Goal: Task Accomplishment & Management: Use online tool/utility

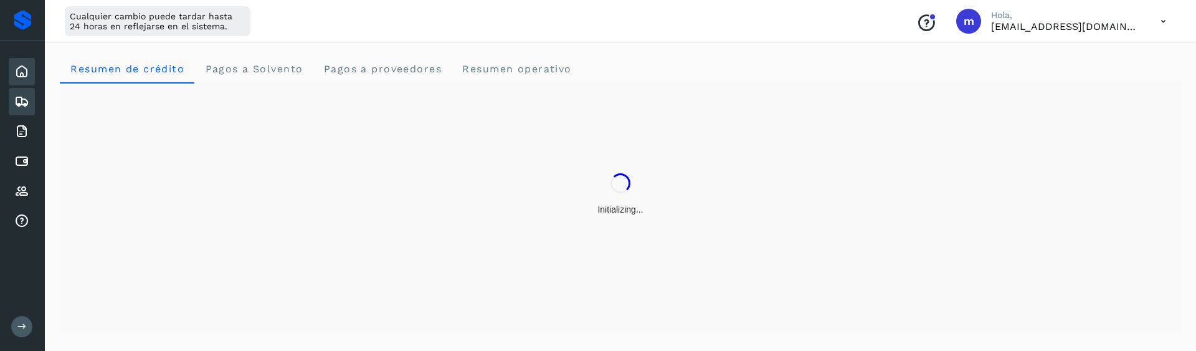
click at [18, 103] on icon at bounding box center [21, 101] width 15 height 15
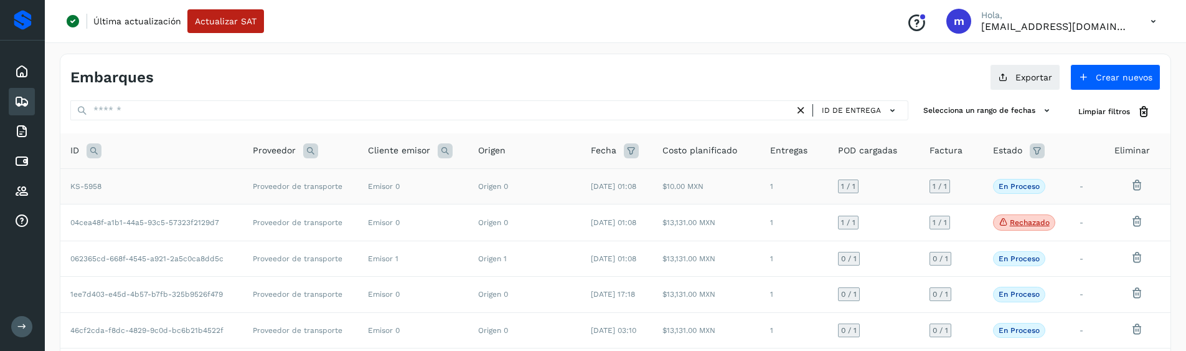
click at [248, 196] on td "Proveedor de transporte" at bounding box center [300, 185] width 115 height 35
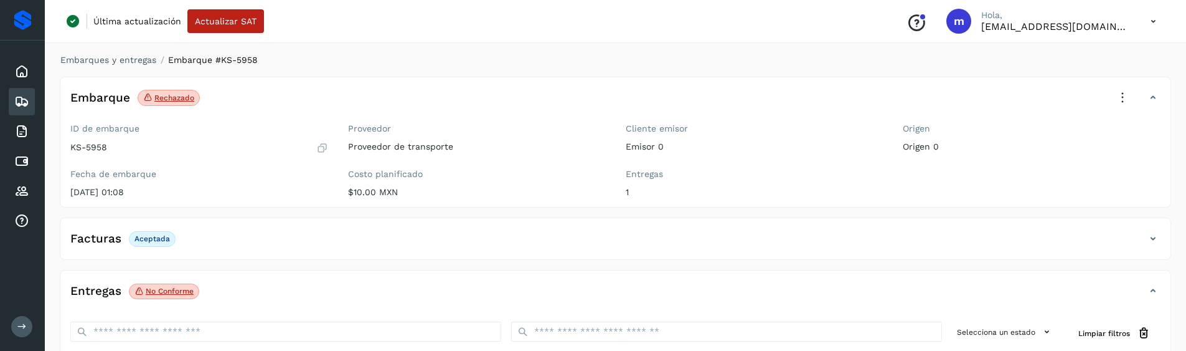
click at [1126, 95] on icon at bounding box center [1122, 97] width 27 height 27
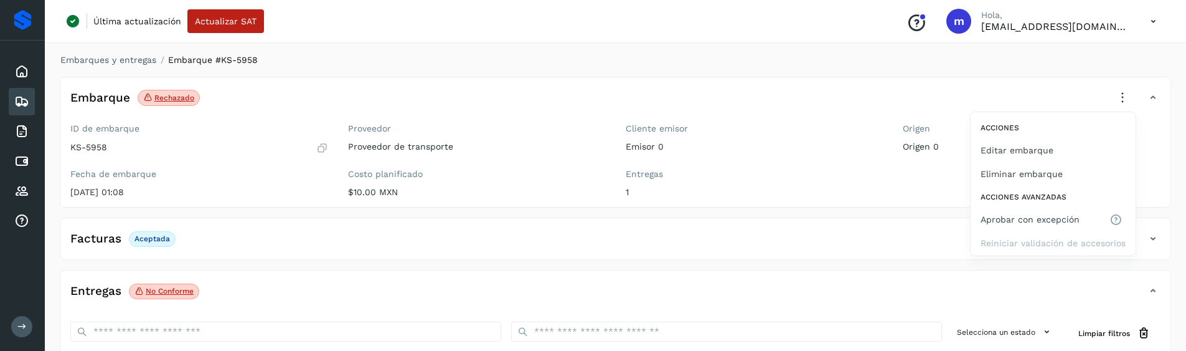
click at [144, 57] on div at bounding box center [593, 175] width 1186 height 351
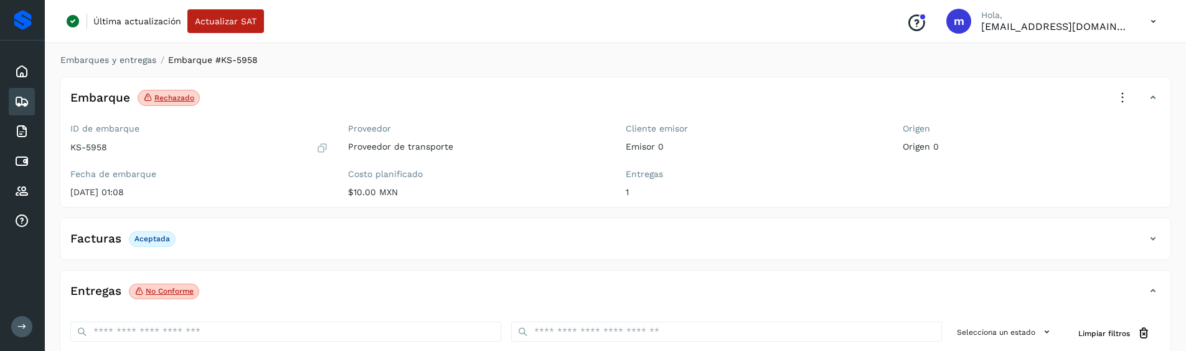
click at [136, 67] on div "Embarques y entregas Embarque #KS-5958 Embarque Rechazado Verifica el estado de…" at bounding box center [616, 349] width 1112 height 590
click at [137, 58] on link "Embarques y entregas" at bounding box center [108, 60] width 96 height 10
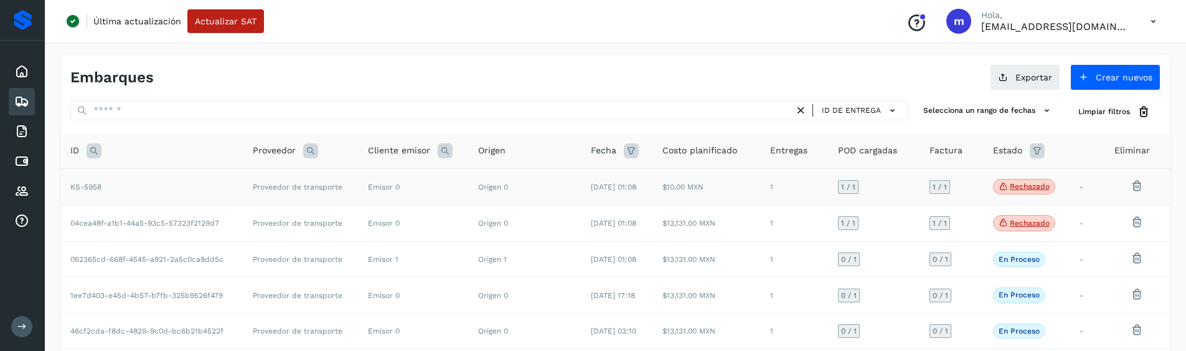
click at [103, 191] on td "KS-5958" at bounding box center [151, 186] width 182 height 37
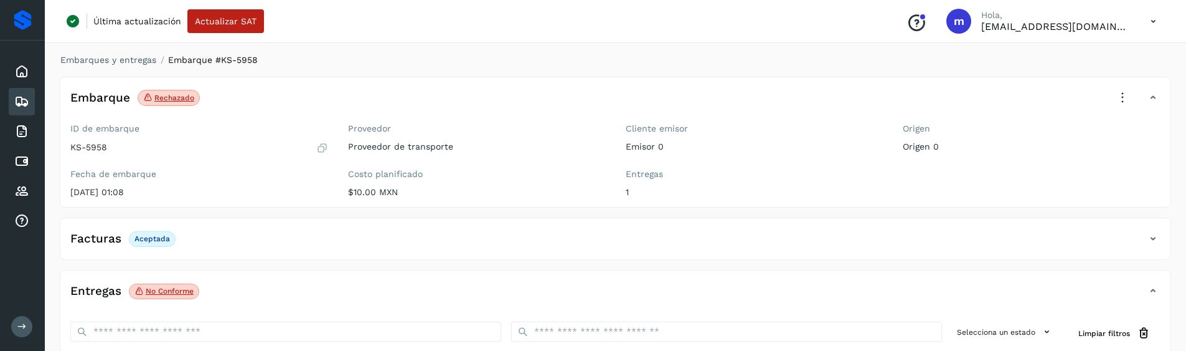
click at [1120, 100] on icon at bounding box center [1122, 97] width 27 height 27
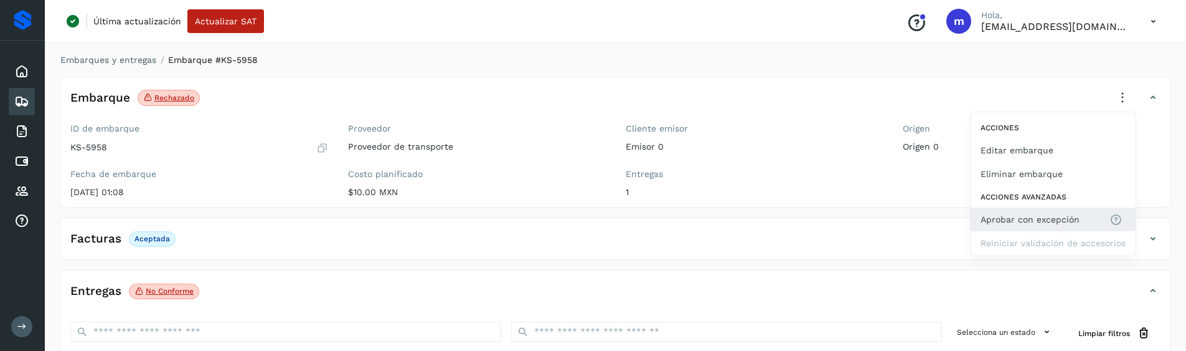
click at [1013, 218] on span "Aprobar con excepción" at bounding box center [1030, 219] width 99 height 14
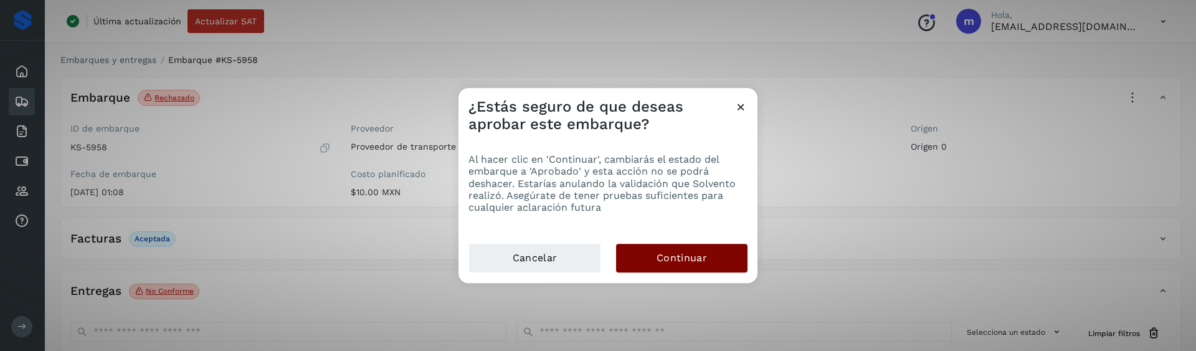
click at [694, 262] on span "Continuar" at bounding box center [681, 258] width 50 height 14
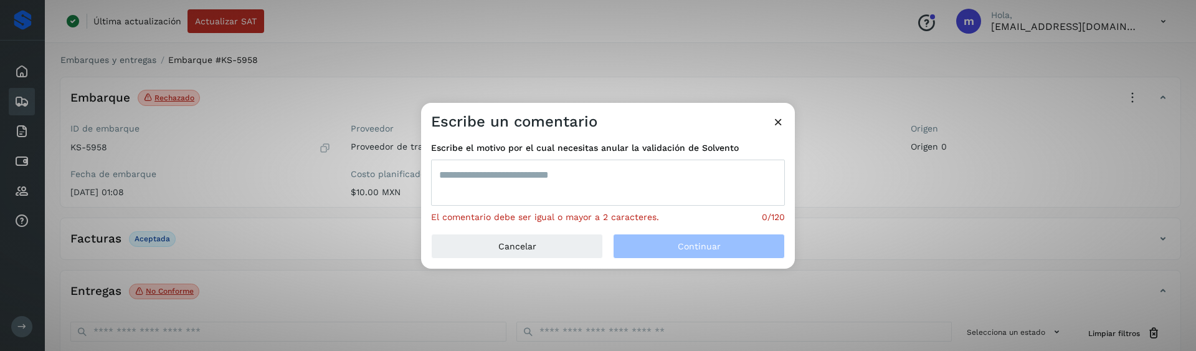
click at [645, 178] on textarea at bounding box center [608, 182] width 354 height 46
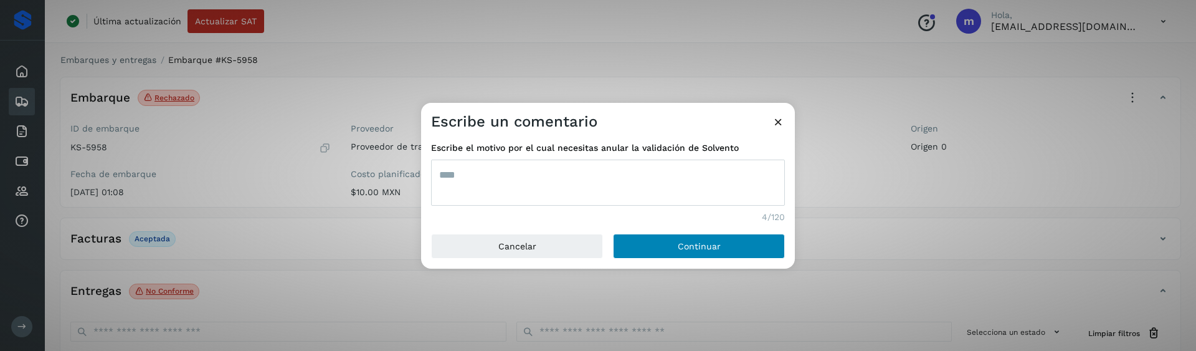
type textarea "****"
click at [650, 249] on button "Continuar" at bounding box center [699, 246] width 172 height 25
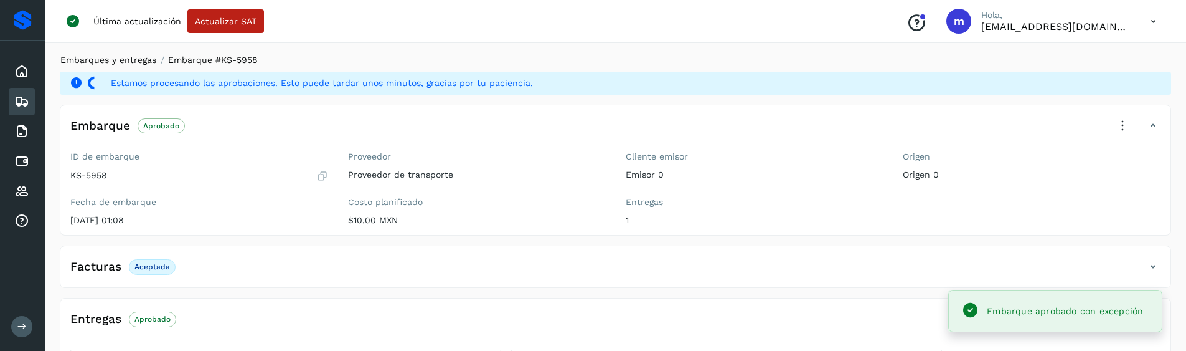
click at [97, 59] on link "Embarques y entregas" at bounding box center [108, 60] width 96 height 10
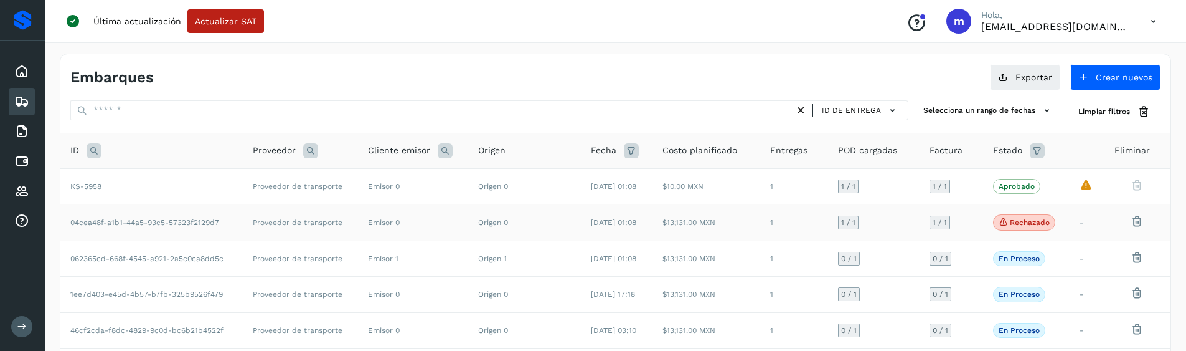
click at [361, 229] on td "Emisor 0" at bounding box center [413, 222] width 110 height 37
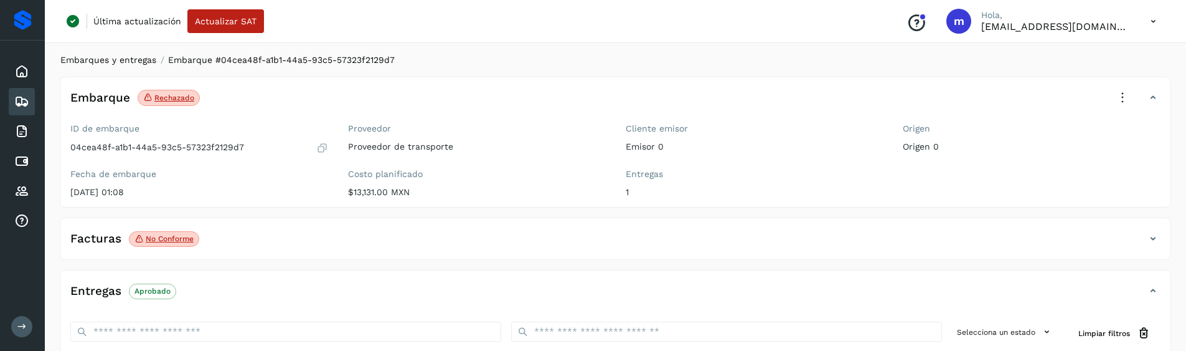
click at [124, 60] on link "Embarques y entregas" at bounding box center [108, 60] width 96 height 10
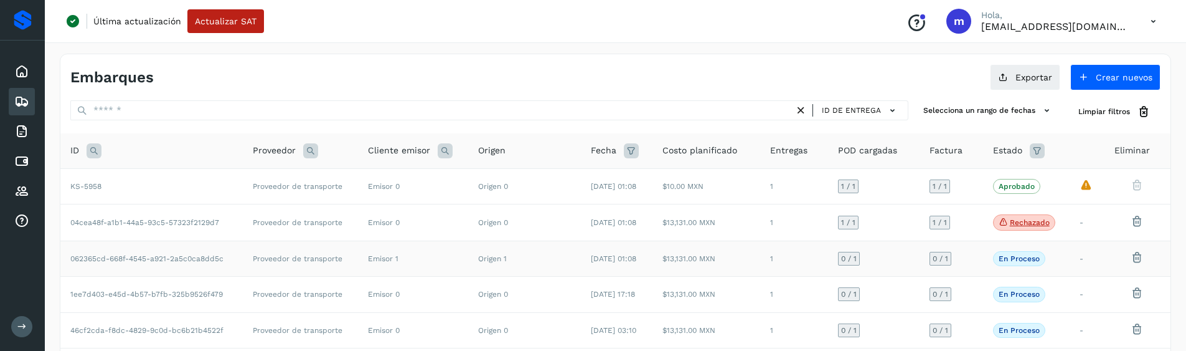
scroll to position [2, 0]
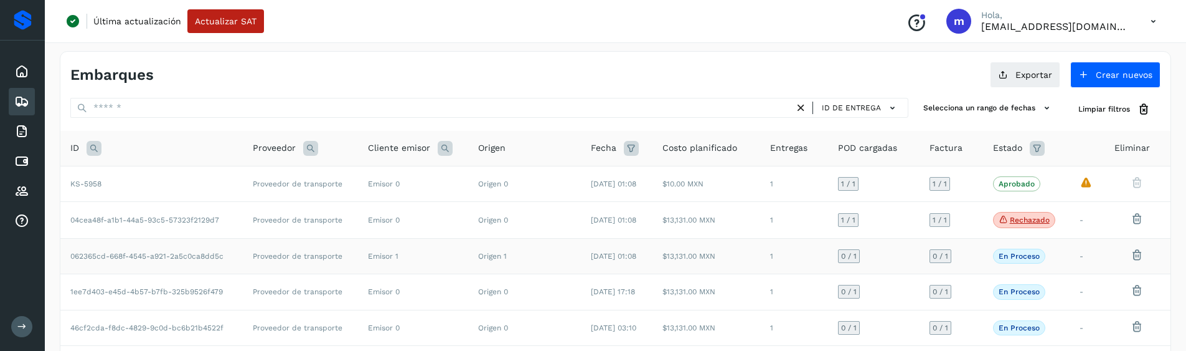
click at [146, 255] on span "062365cd-668f-4545-a921-2a5c0ca8dd5c" at bounding box center [146, 256] width 153 height 9
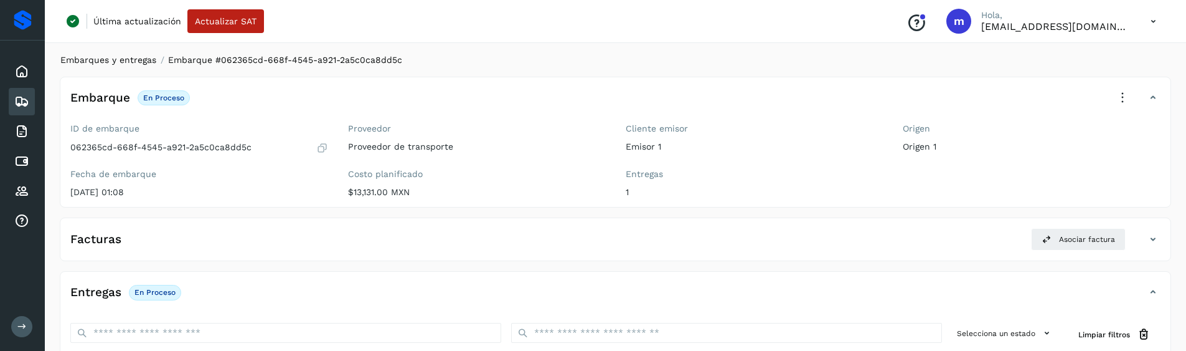
click at [111, 58] on link "Embarques y entregas" at bounding box center [108, 60] width 96 height 10
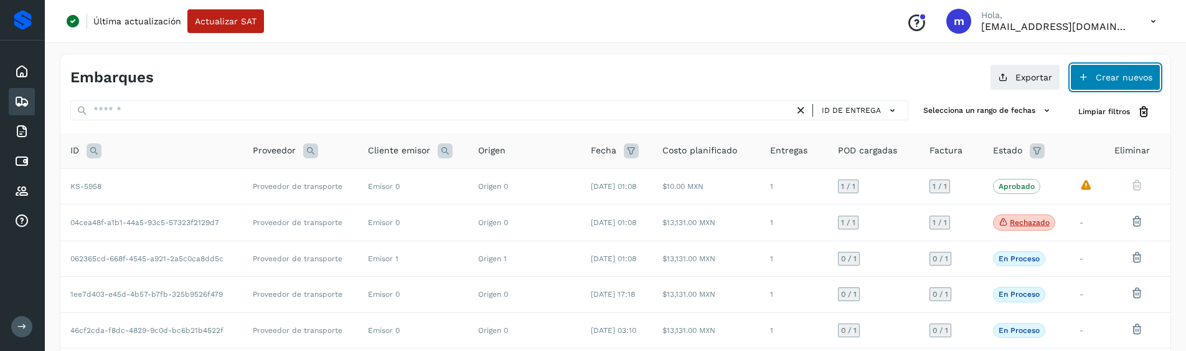
click at [1092, 75] on button "Crear nuevos" at bounding box center [1116, 77] width 90 height 26
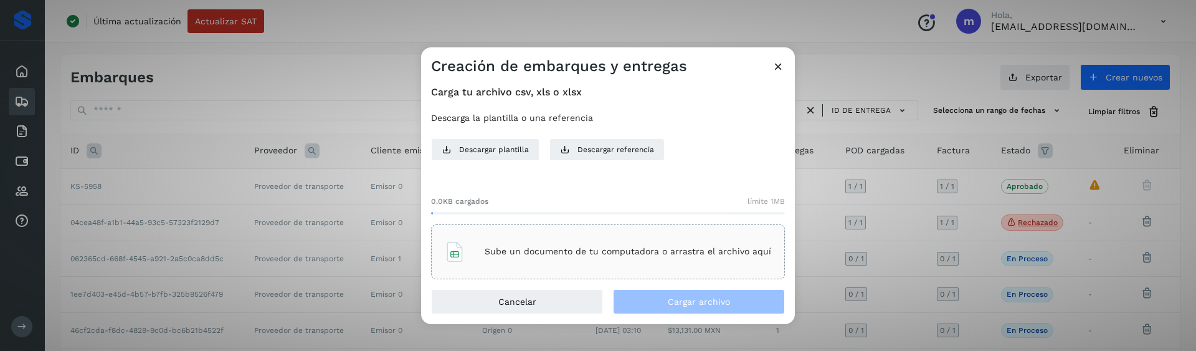
click at [481, 244] on div "Sube un documento de tu computadora o arrastra el archivo aquí" at bounding box center [608, 252] width 326 height 34
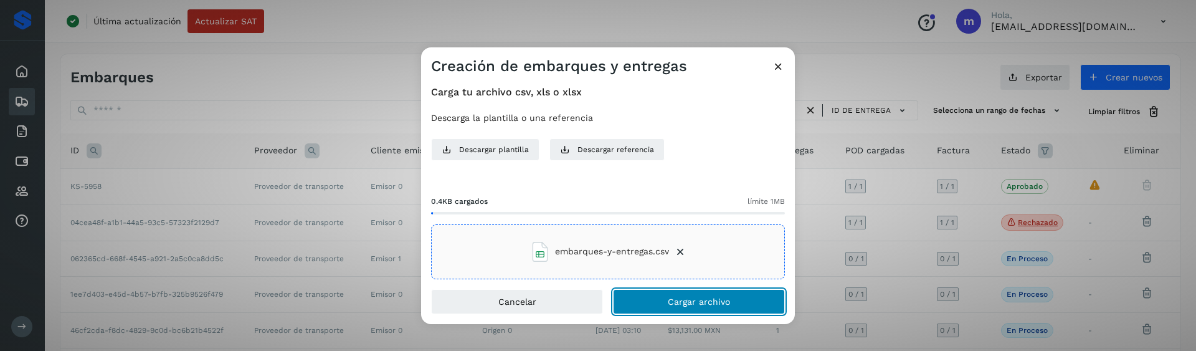
click at [717, 308] on button "Cargar archivo" at bounding box center [699, 301] width 172 height 25
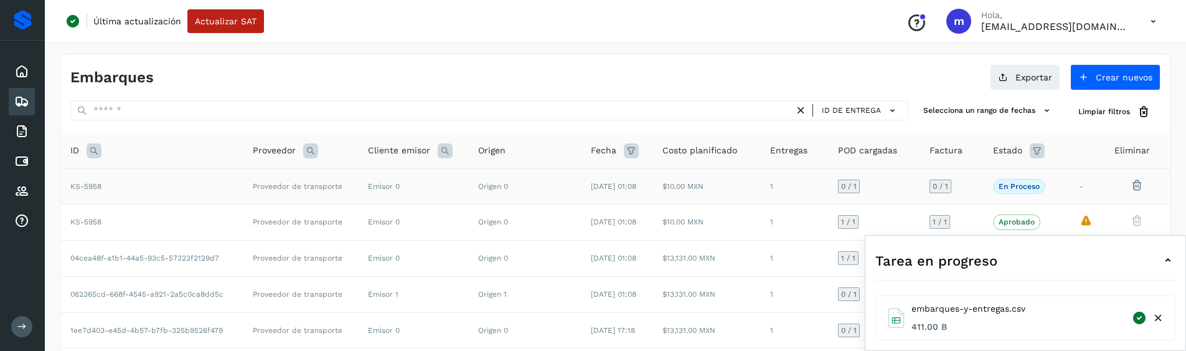
click at [136, 183] on td "KS-5958" at bounding box center [151, 185] width 182 height 35
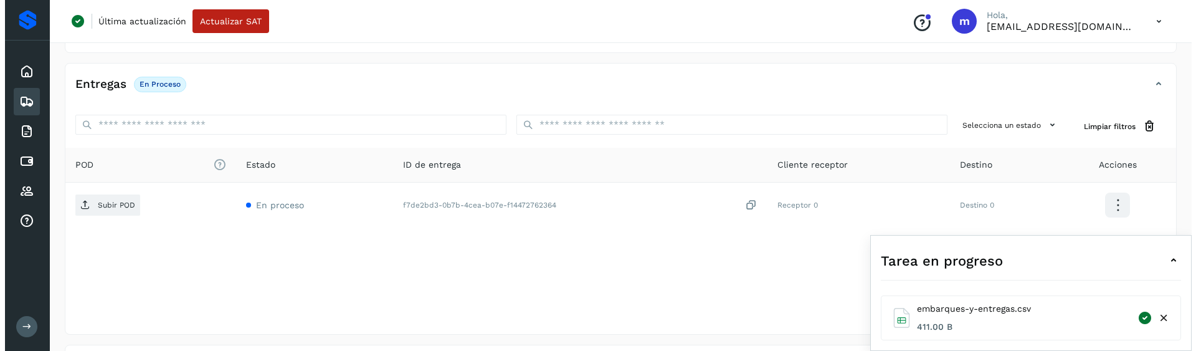
scroll to position [319, 0]
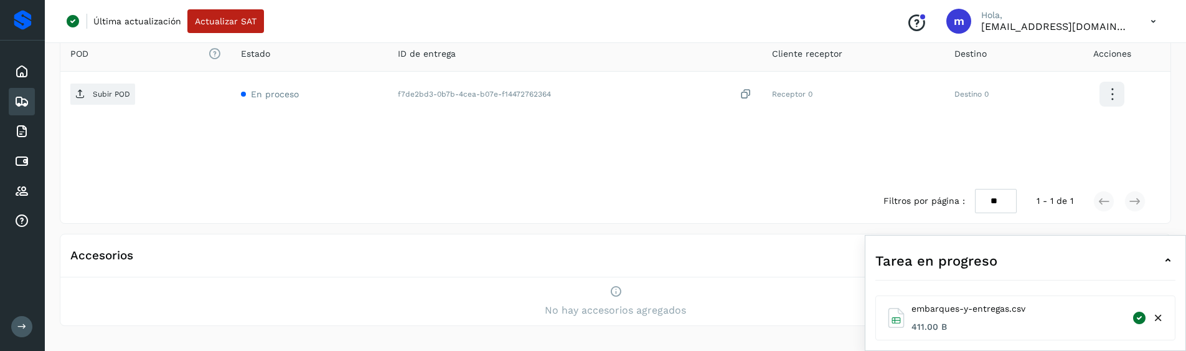
click at [1171, 258] on icon at bounding box center [1168, 260] width 15 height 15
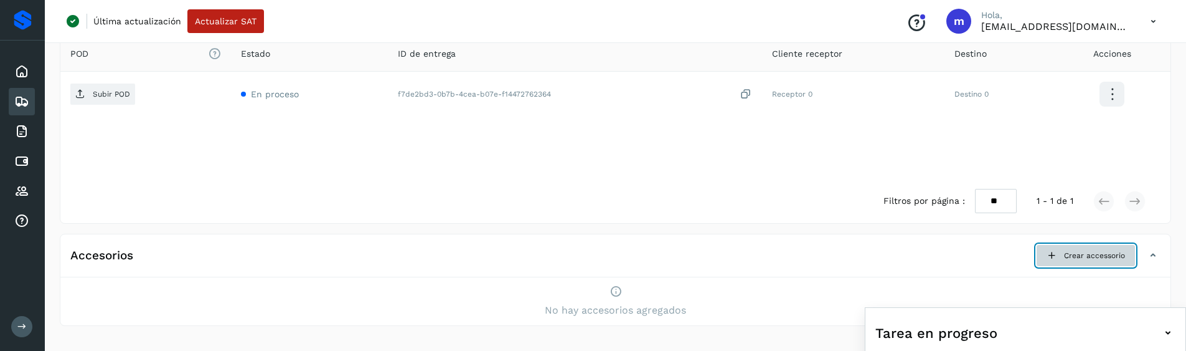
click at [1104, 261] on button "Crear accessorio" at bounding box center [1086, 255] width 100 height 22
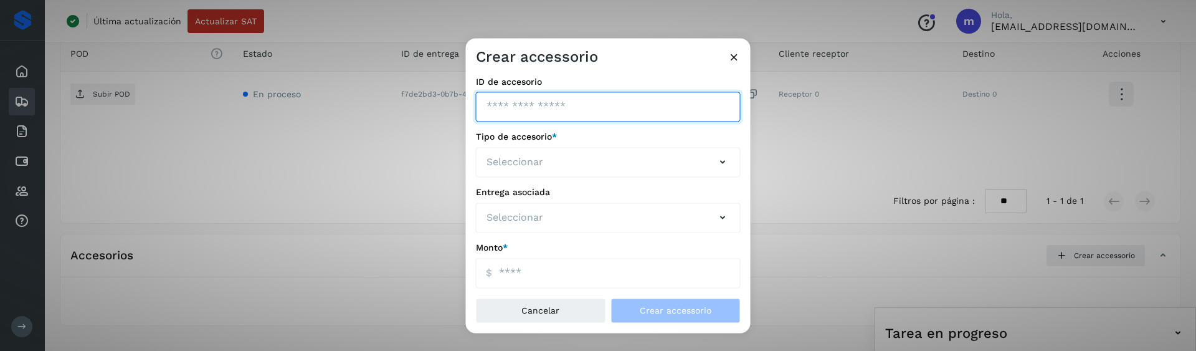
click at [644, 107] on input "ID de embarque" at bounding box center [608, 107] width 265 height 30
type input "***"
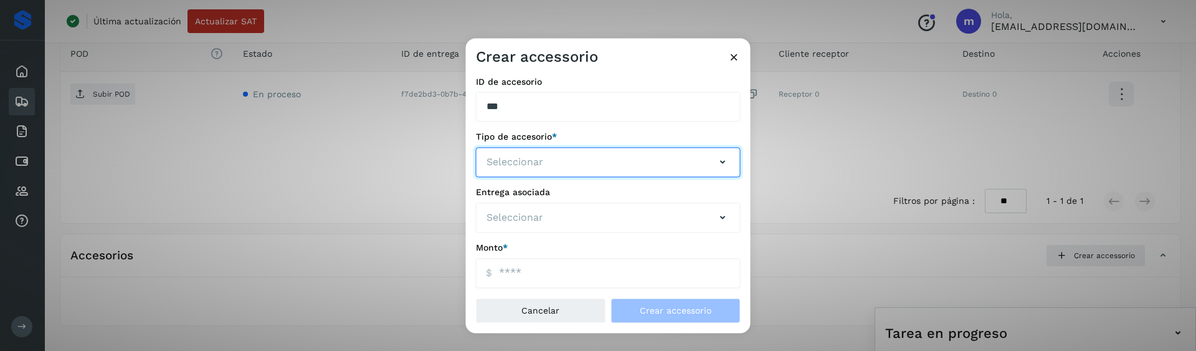
click at [605, 161] on button "Seleccionar" at bounding box center [608, 163] width 265 height 30
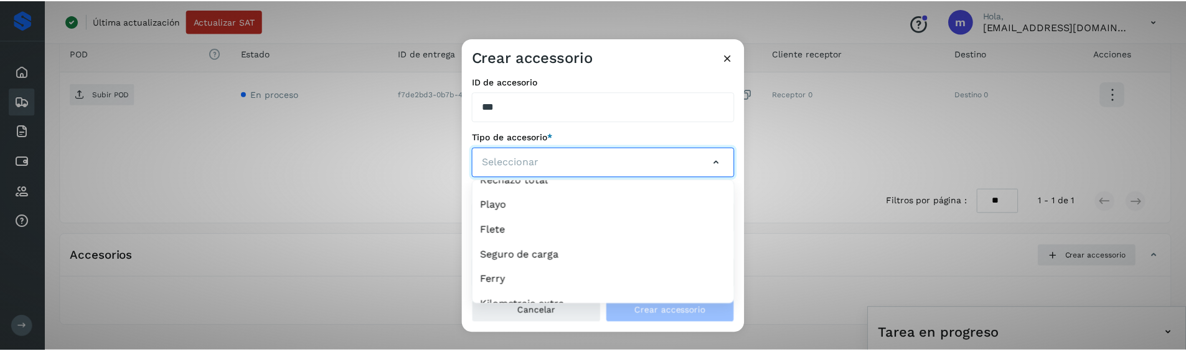
scroll to position [400, 0]
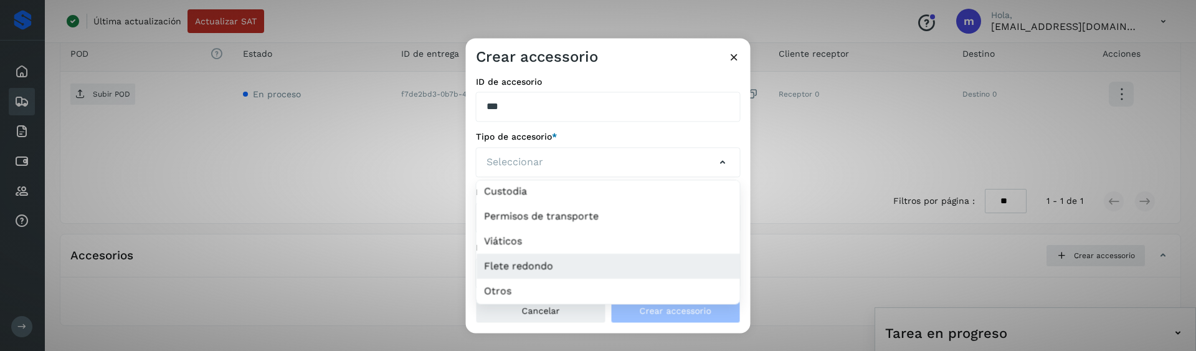
click at [536, 260] on li "Flete redondo" at bounding box center [607, 266] width 263 height 25
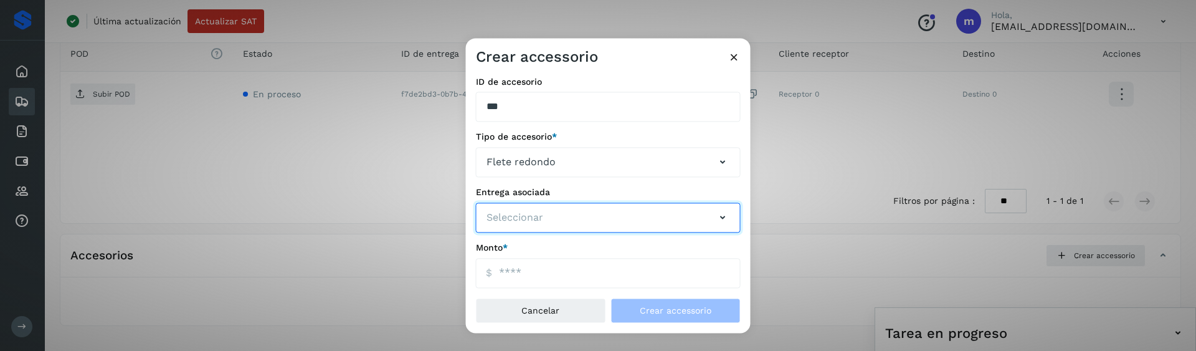
click at [579, 220] on button "Seleccionar" at bounding box center [608, 217] width 265 height 30
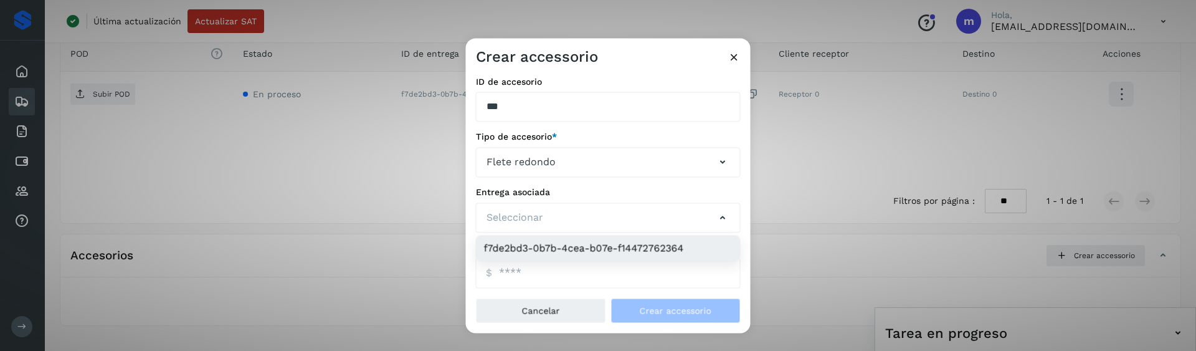
click at [565, 242] on li "f7de2bd3-0b7b-4cea-b07e-f14472762364" at bounding box center [607, 247] width 263 height 25
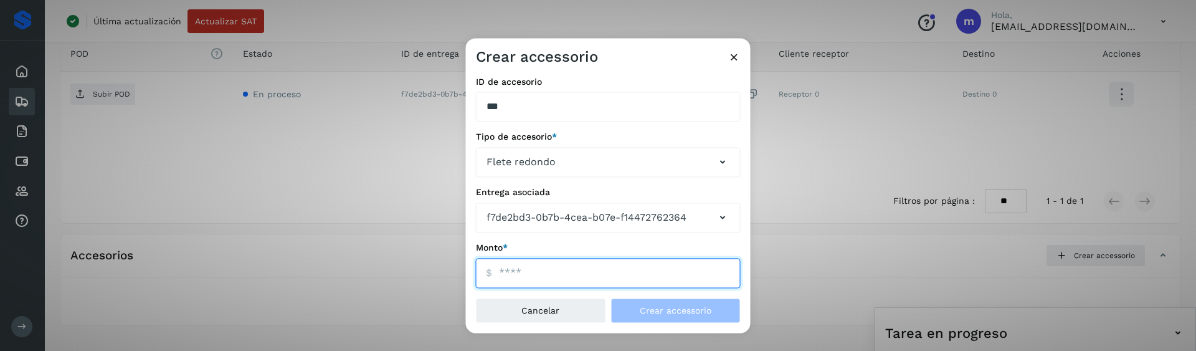
click at [535, 268] on input "ID de embarque" at bounding box center [608, 273] width 265 height 30
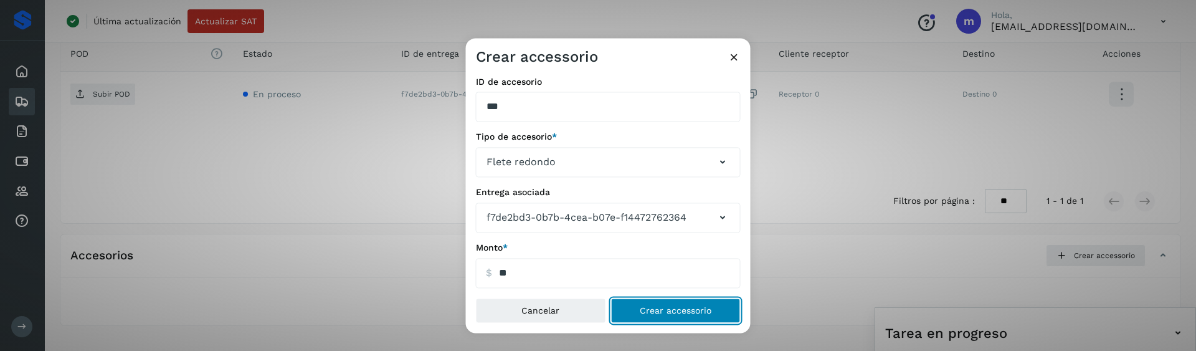
type input "*****"
click at [686, 308] on span "Crear accessorio" at bounding box center [676, 310] width 72 height 9
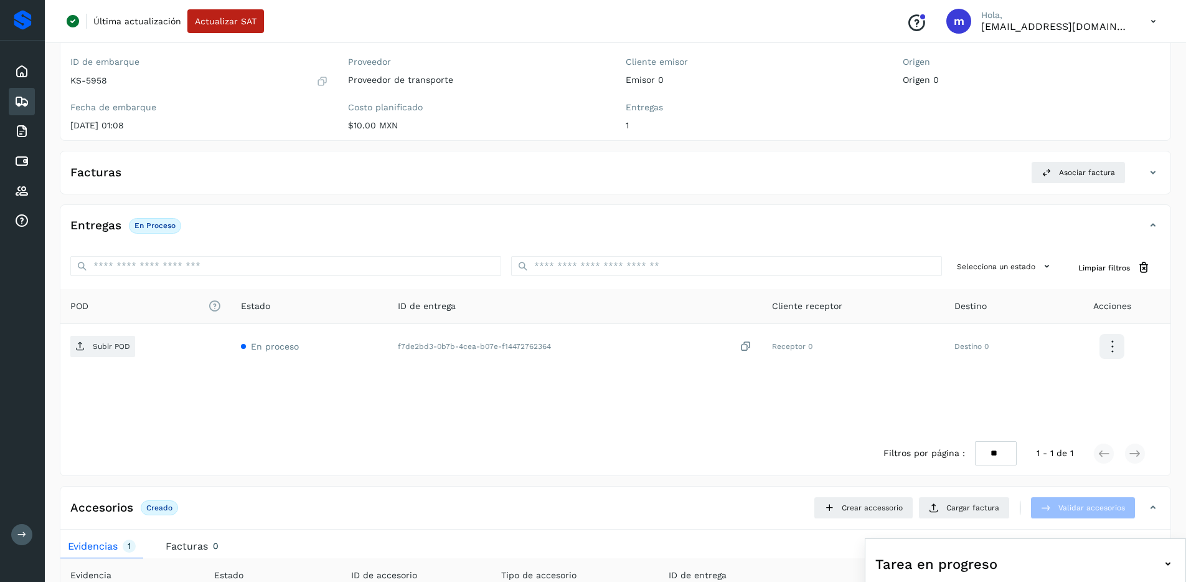
scroll to position [0, 0]
